Goal: Find specific fact: Find specific page/section

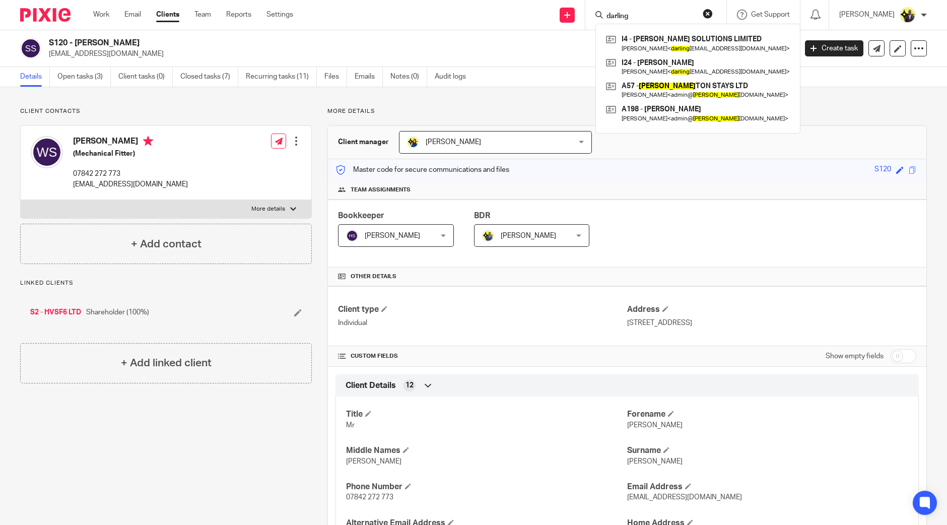
click at [264, 40] on h2 "S120 - [PERSON_NAME]" at bounding box center [345, 43] width 593 height 11
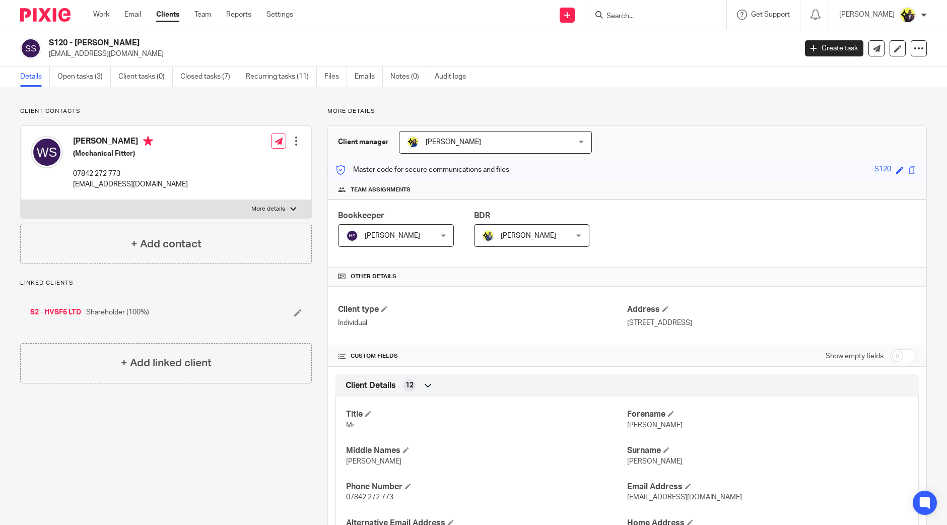
drag, startPoint x: 744, startPoint y: 321, endPoint x: 620, endPoint y: 323, distance: 123.9
click at [620, 323] on div "Client type Individual Address [STREET_ADDRESS]" at bounding box center [627, 316] width 598 height 60
drag, startPoint x: 631, startPoint y: 325, endPoint x: 636, endPoint y: 327, distance: 5.3
click at [632, 326] on p "[STREET_ADDRESS]" at bounding box center [771, 323] width 289 height 10
click at [758, 327] on p "[STREET_ADDRESS]" at bounding box center [771, 323] width 289 height 10
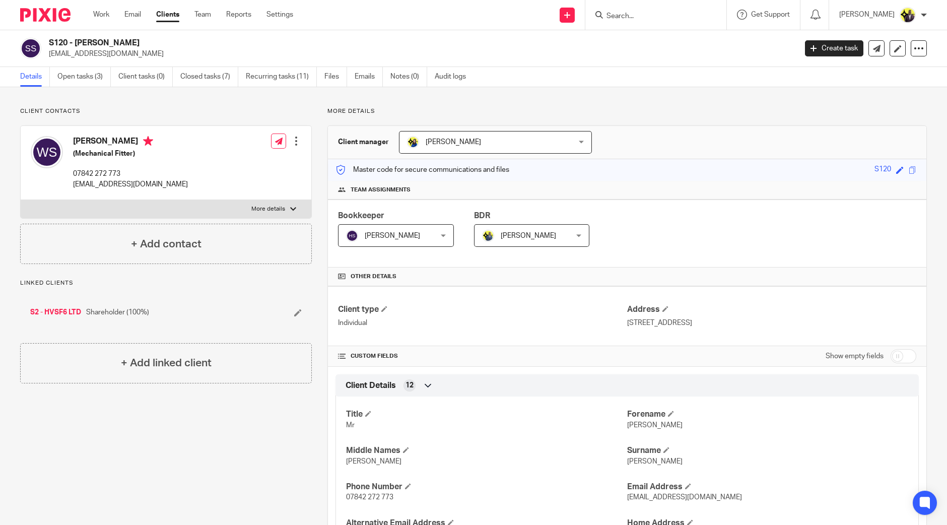
drag, startPoint x: 771, startPoint y: 323, endPoint x: 622, endPoint y: 324, distance: 149.1
click at [627, 324] on p "[STREET_ADDRESS]" at bounding box center [771, 323] width 289 height 10
copy p "[STREET_ADDRESS]"
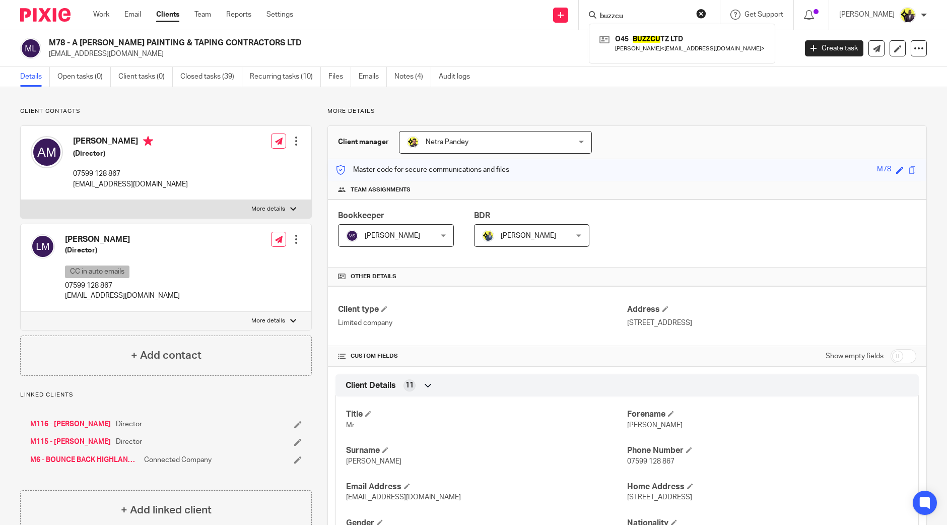
click at [276, 107] on p "Client contacts" at bounding box center [166, 111] width 292 height 8
click at [653, 12] on input "Search" at bounding box center [644, 16] width 91 height 9
type input "o45"
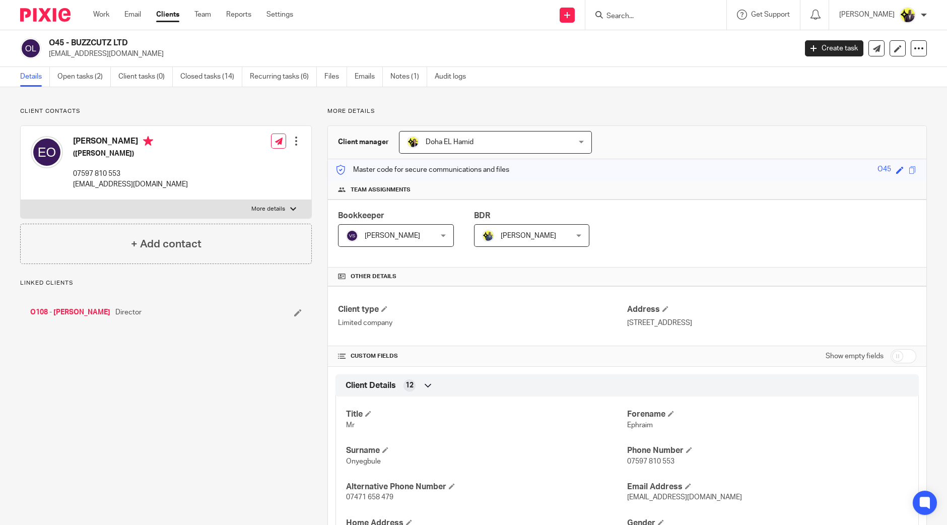
click at [50, 41] on h2 "O45 - BUZZCUTZ LTD" at bounding box center [345, 43] width 593 height 11
